Goal: Information Seeking & Learning: Learn about a topic

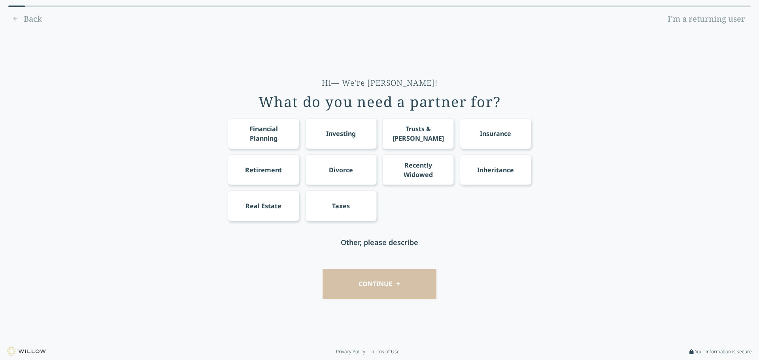
click at [682, 19] on link "I'm a returning user" at bounding box center [706, 19] width 89 height 13
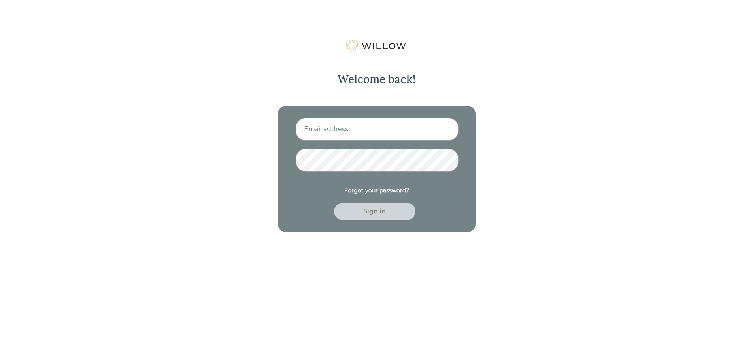
type input "elyall@moderawealth.com"
click at [618, 89] on div "Welcome back! elyall@moderawealth.com Forgot your password? Sign in" at bounding box center [376, 220] width 753 height 360
click at [379, 211] on div "Sign in" at bounding box center [374, 211] width 63 height 9
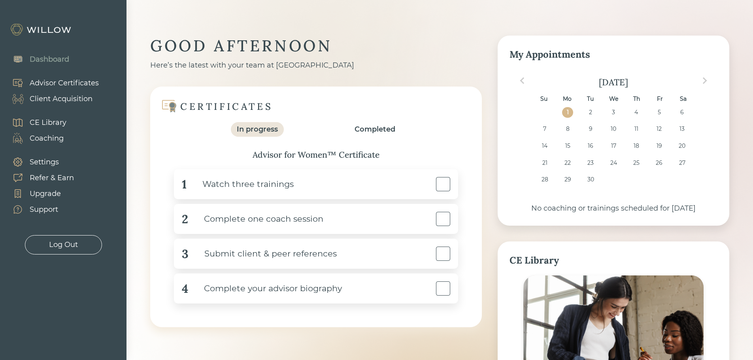
click at [59, 123] on div "CE Library" at bounding box center [48, 122] width 37 height 11
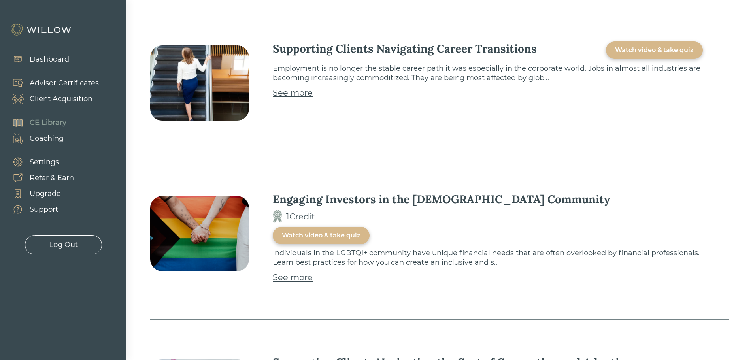
scroll to position [1265, 0]
